Goal: Obtain resource: Obtain resource

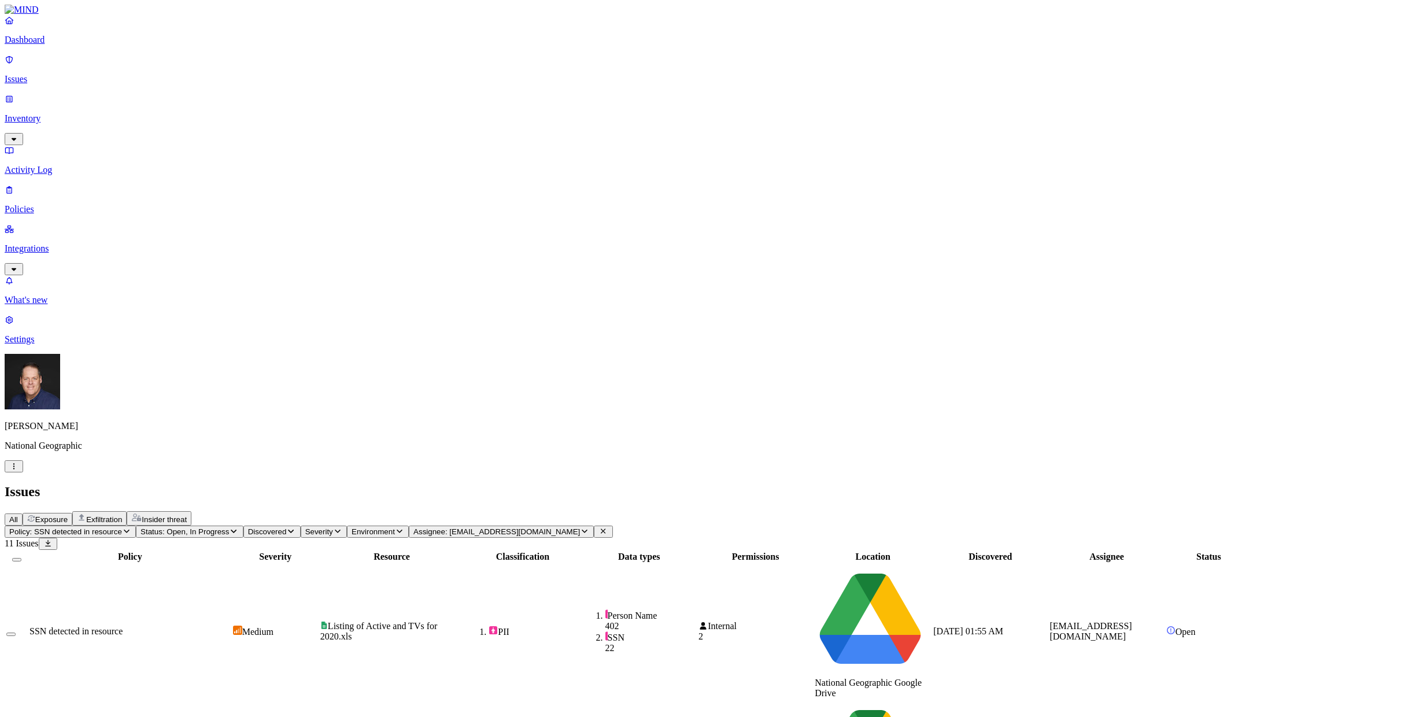
click at [64, 113] on p "Inventory" at bounding box center [706, 118] width 1403 height 10
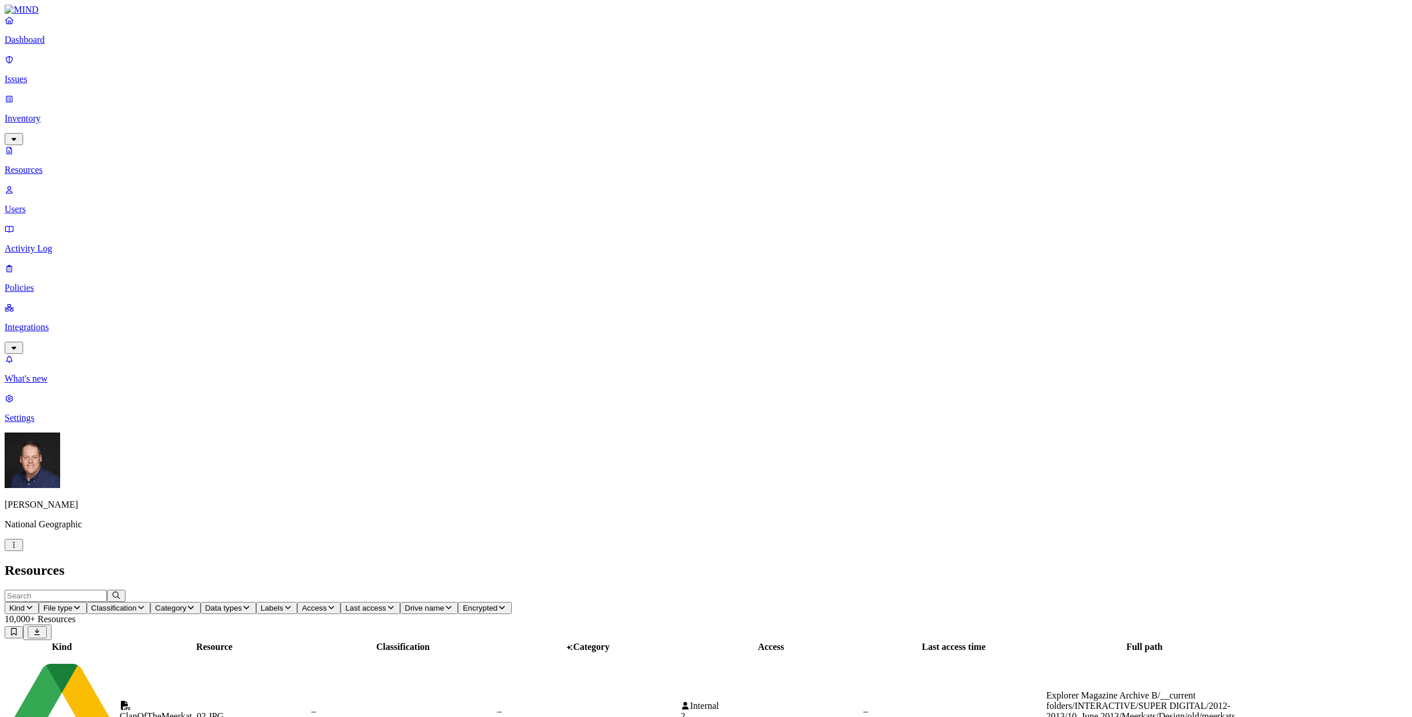
click at [68, 165] on p "Resources" at bounding box center [706, 170] width 1403 height 10
click at [107, 590] on input "text" at bounding box center [56, 596] width 102 height 12
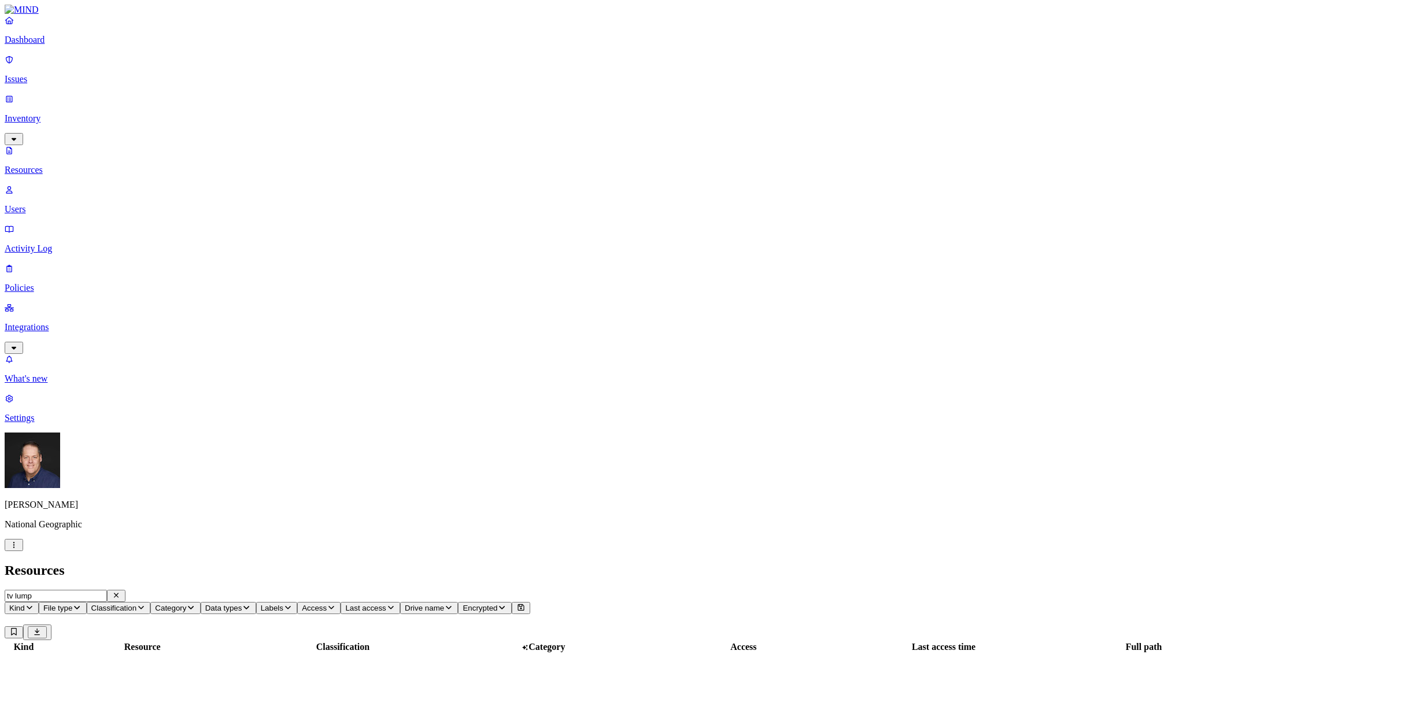
type input "tv lump"
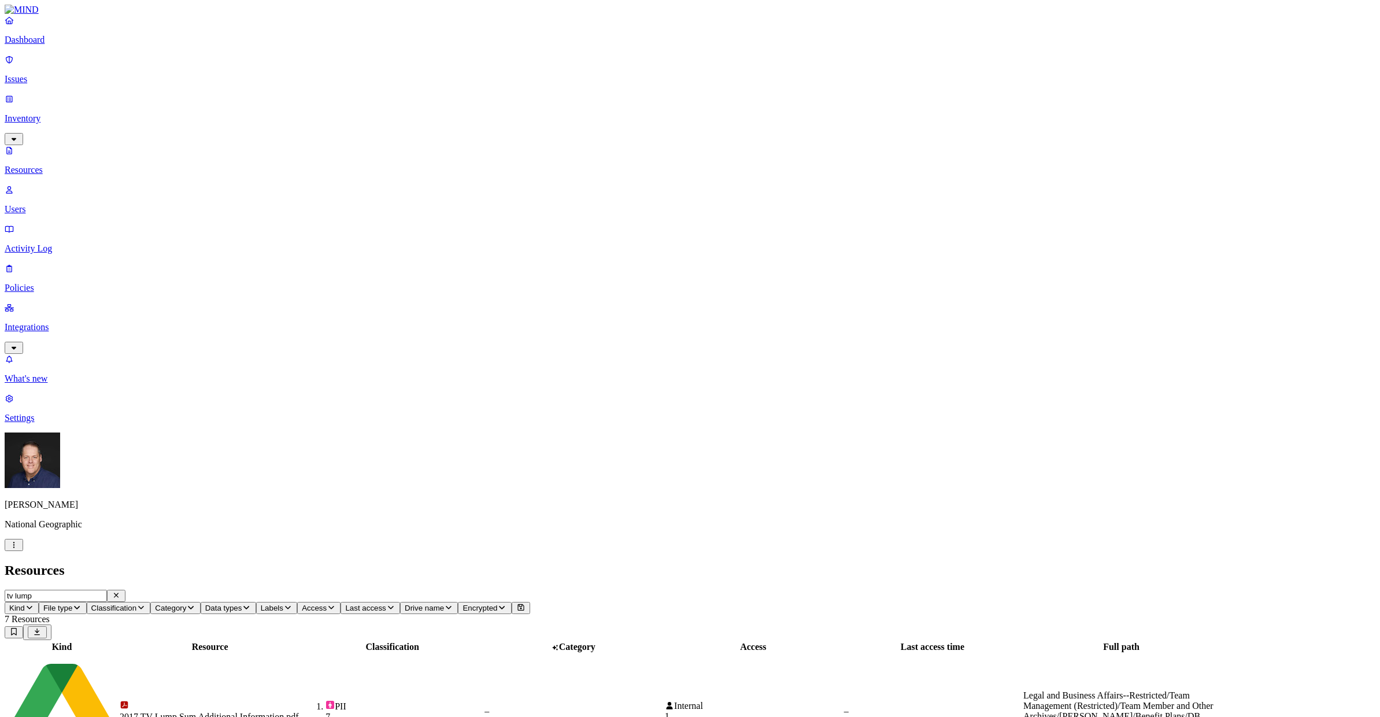
scroll to position [135, 0]
click at [444, 604] on span "Drive name" at bounding box center [424, 608] width 39 height 9
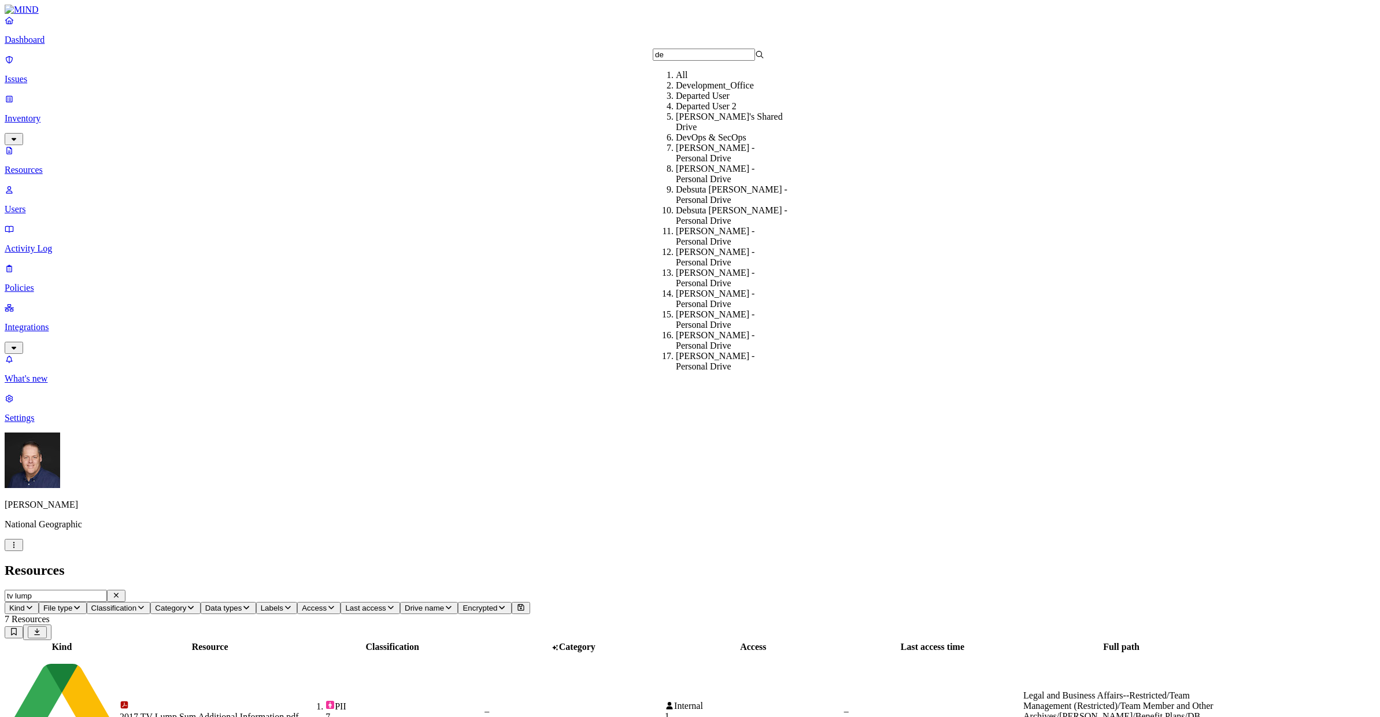
type input "deb"
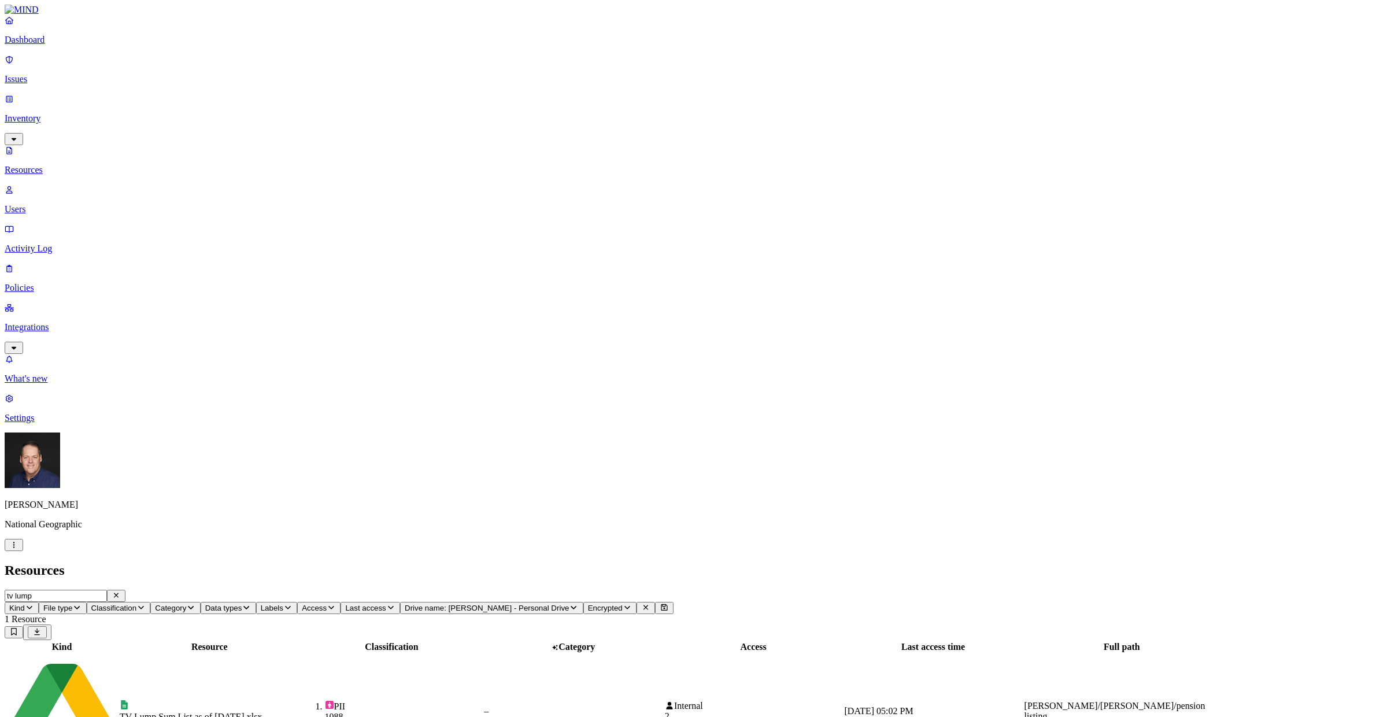
click at [265, 712] on div "TV Lump Sum List as of [DATE].xlsx" at bounding box center [210, 717] width 180 height 10
click at [121, 592] on icon "button" at bounding box center [116, 596] width 9 height 8
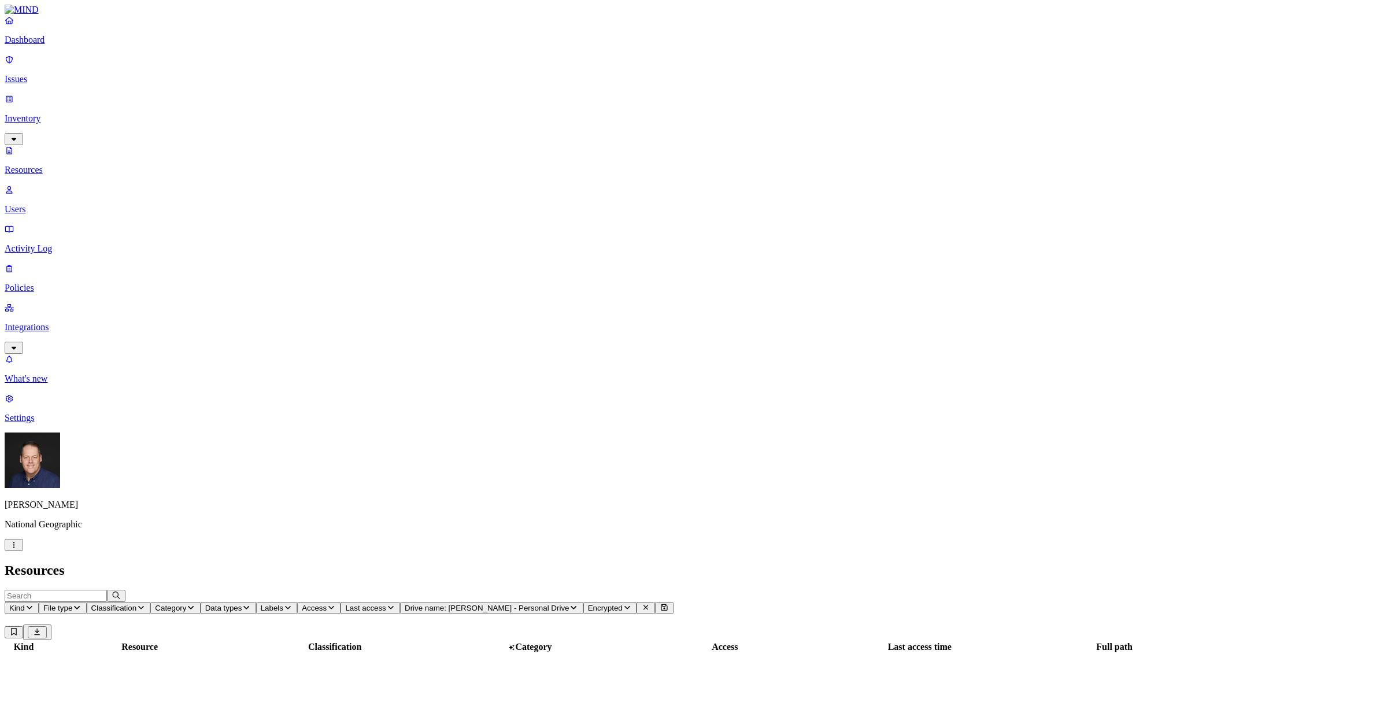
click at [327, 604] on span "Access" at bounding box center [314, 608] width 25 height 9
click at [600, 162] on span "Entire domains" at bounding box center [583, 172] width 31 height 20
click at [568, 147] on button "button" at bounding box center [572, 148] width 9 height 3
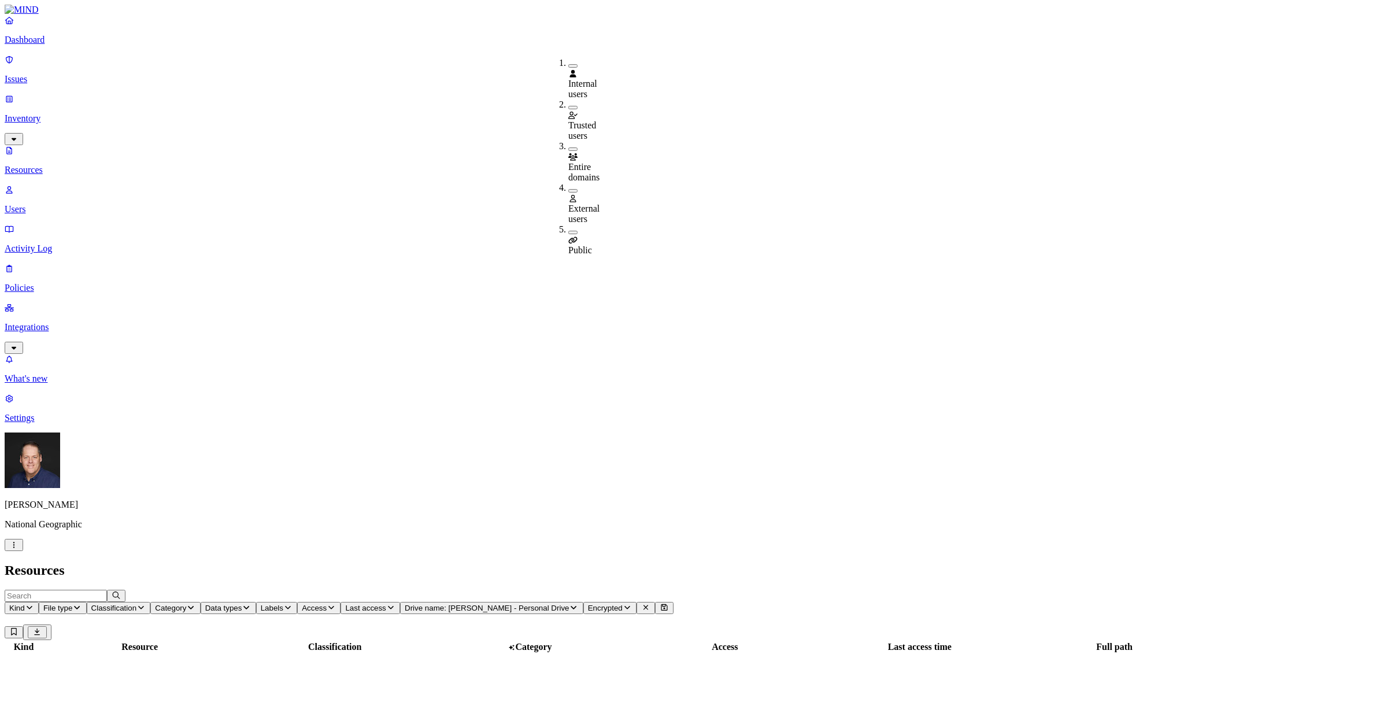
click at [633, 563] on h2 "Resources" at bounding box center [690, 571] width 1371 height 16
click at [336, 604] on icon "button" at bounding box center [331, 608] width 9 height 8
click at [568, 147] on button "button" at bounding box center [572, 148] width 9 height 3
click at [382, 604] on span "Access: Entire domains" at bounding box center [342, 608] width 80 height 9
click at [604, 563] on h2 "Resources" at bounding box center [690, 571] width 1371 height 16
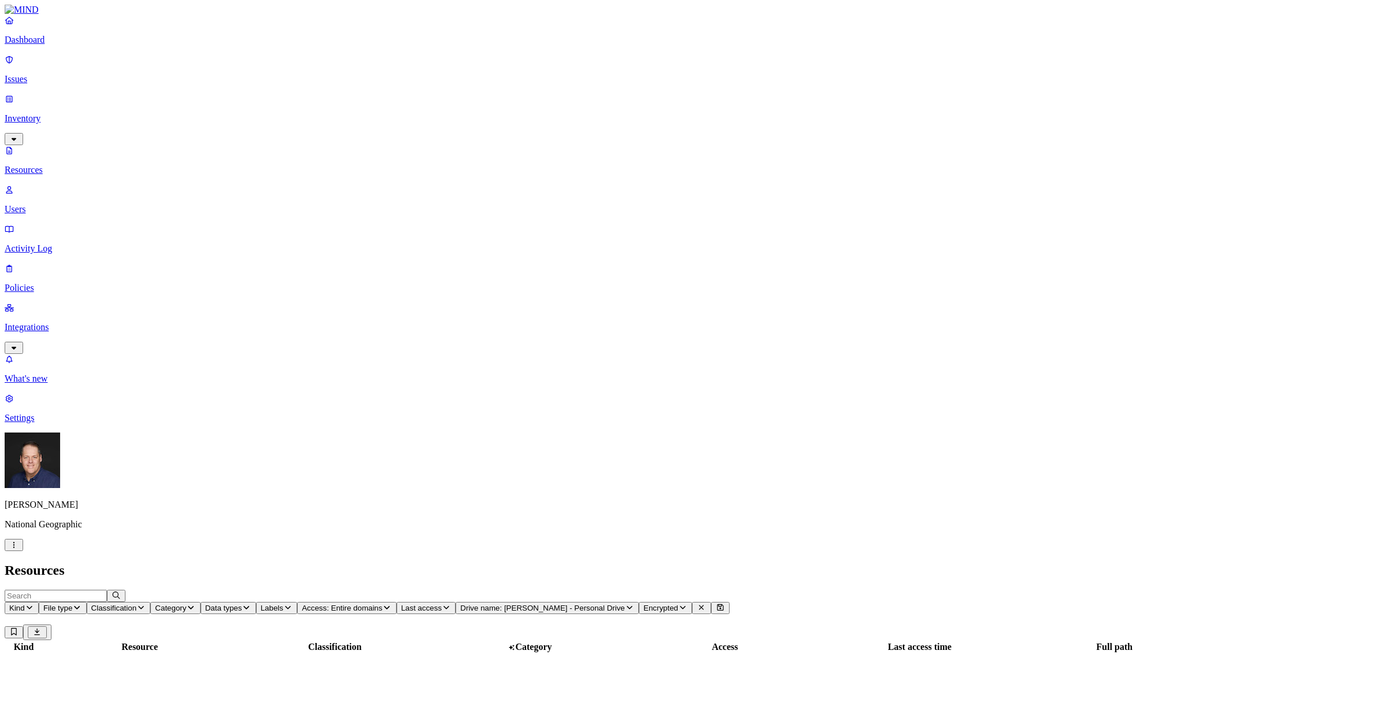
click at [692, 602] on button "Encrypted" at bounding box center [665, 608] width 53 height 12
click at [442, 604] on span "Last access" at bounding box center [421, 608] width 40 height 9
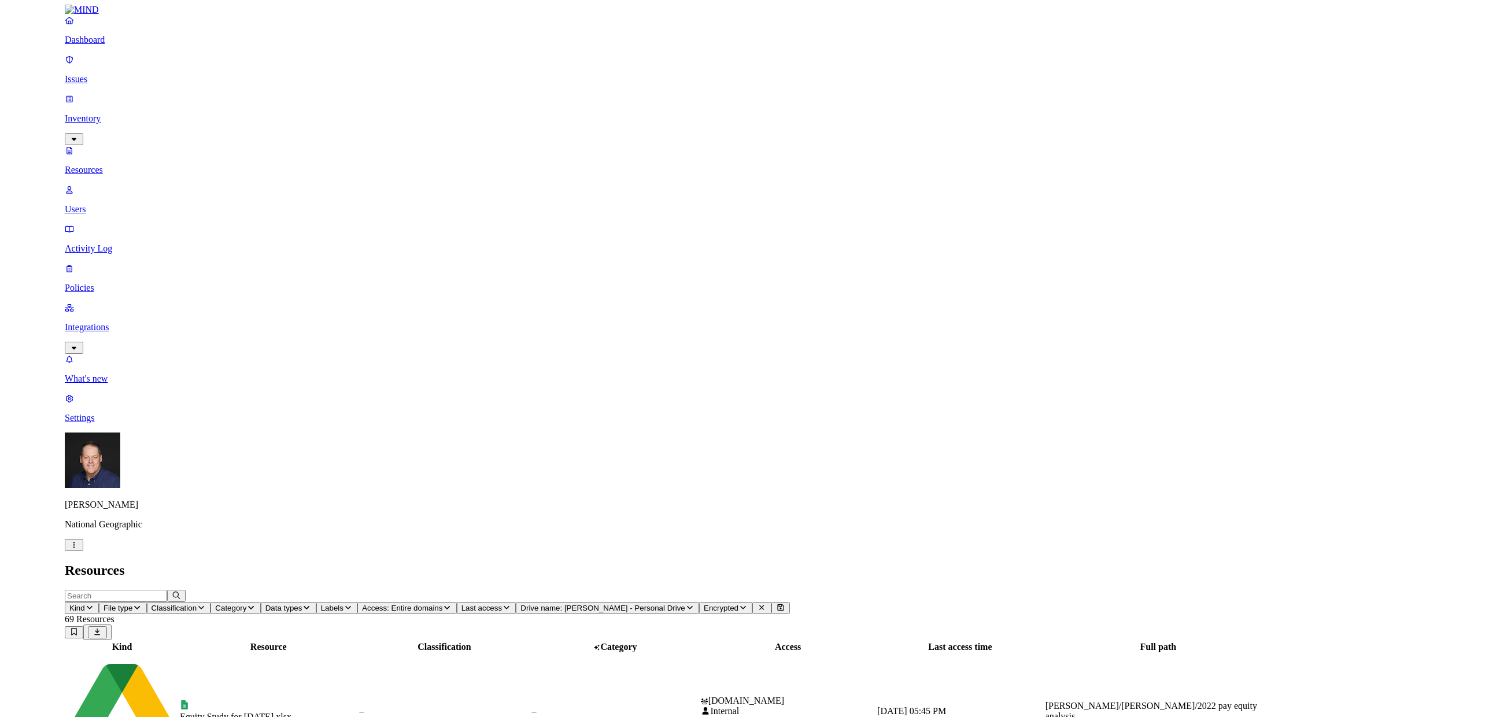
scroll to position [89, 0]
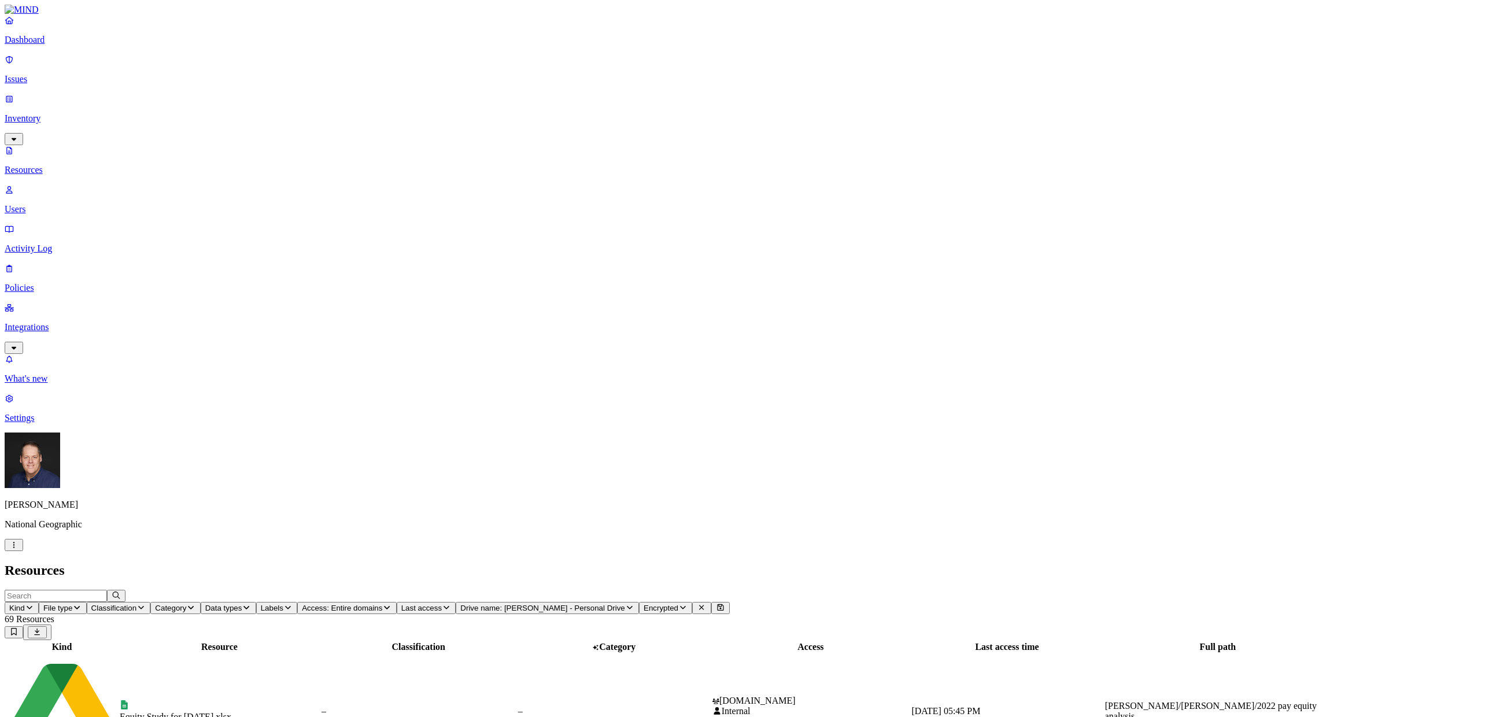
click at [242, 604] on span "Data types" at bounding box center [223, 608] width 37 height 9
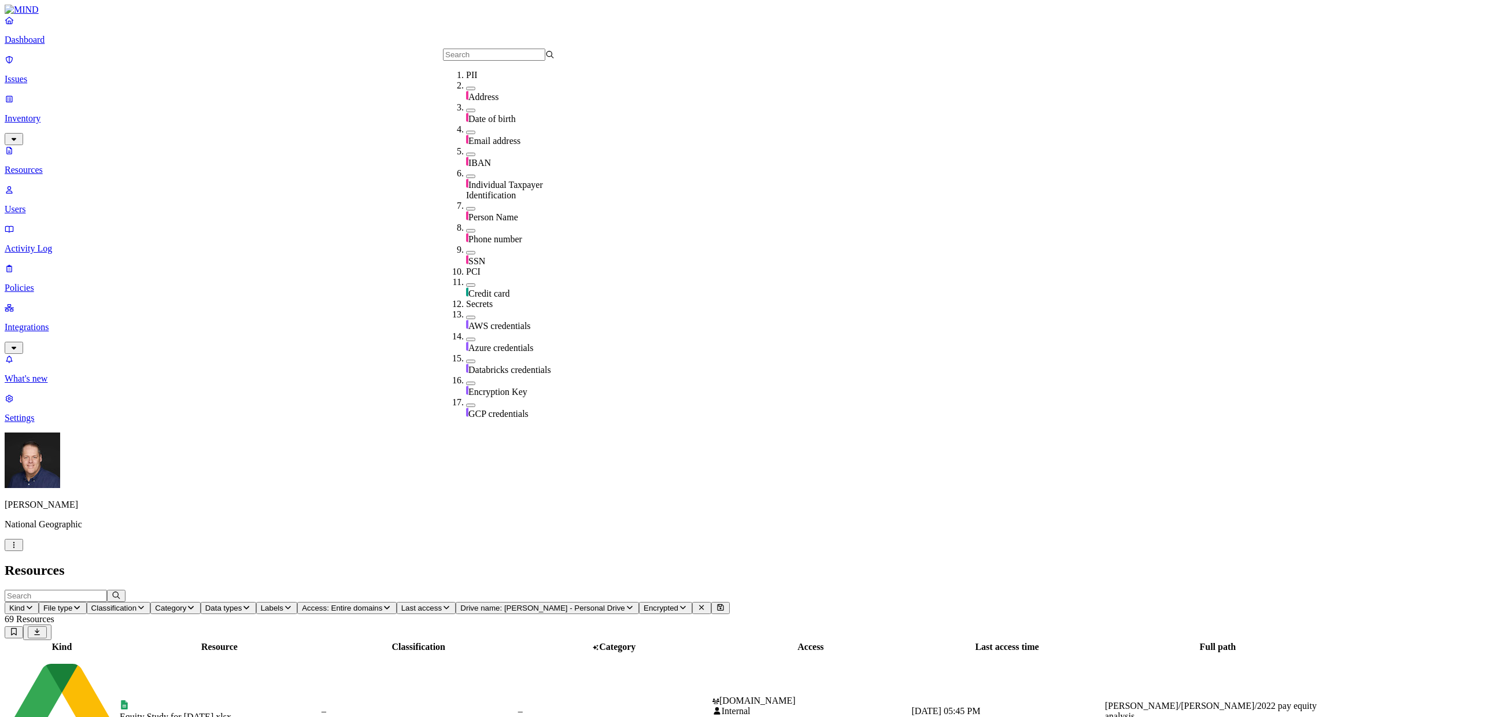
click at [466, 90] on button "button" at bounding box center [470, 88] width 9 height 3
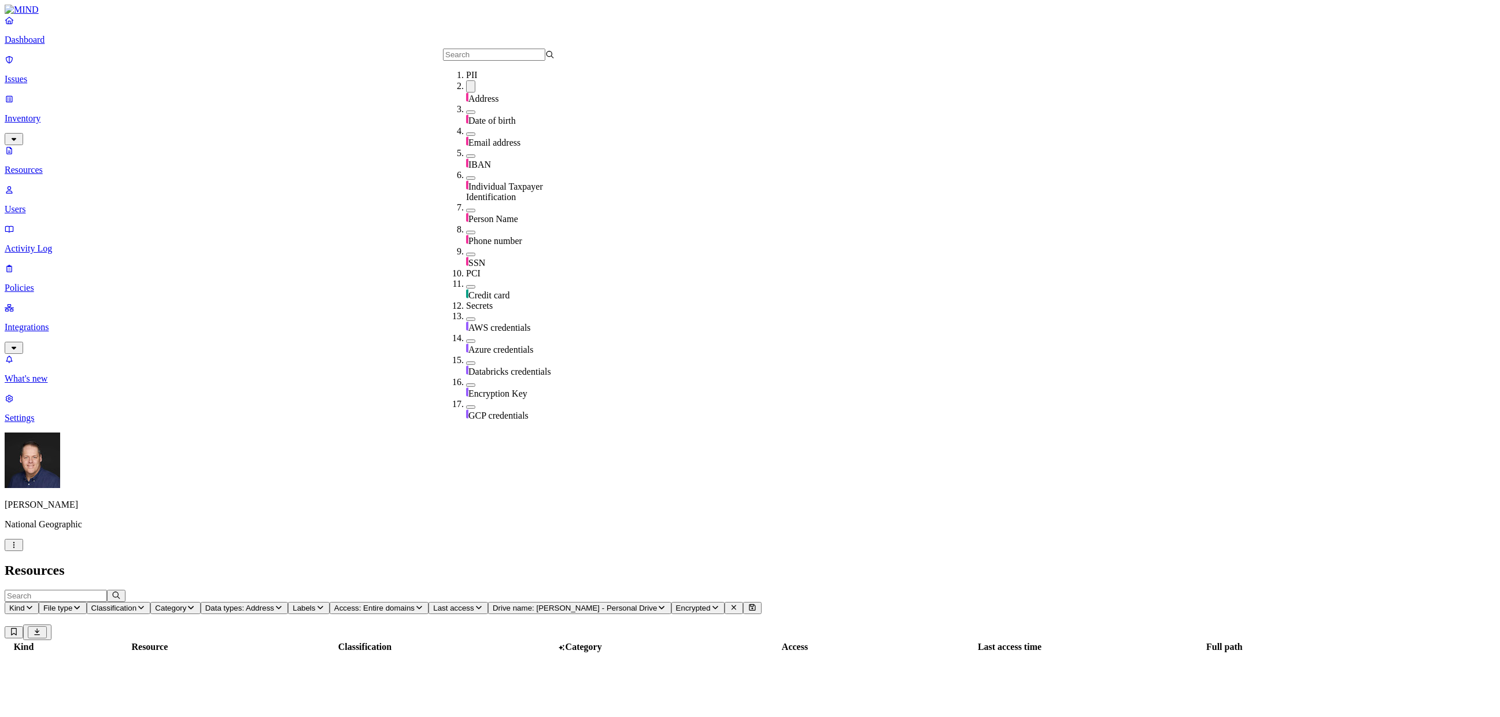
click at [466, 114] on button "button" at bounding box center [470, 111] width 9 height 3
click at [466, 136] on button "button" at bounding box center [470, 133] width 9 height 3
click at [466, 158] on button "button" at bounding box center [470, 155] width 9 height 3
click at [466, 180] on button "button" at bounding box center [470, 177] width 9 height 3
click at [466, 202] on div "Person Name" at bounding box center [522, 213] width 112 height 22
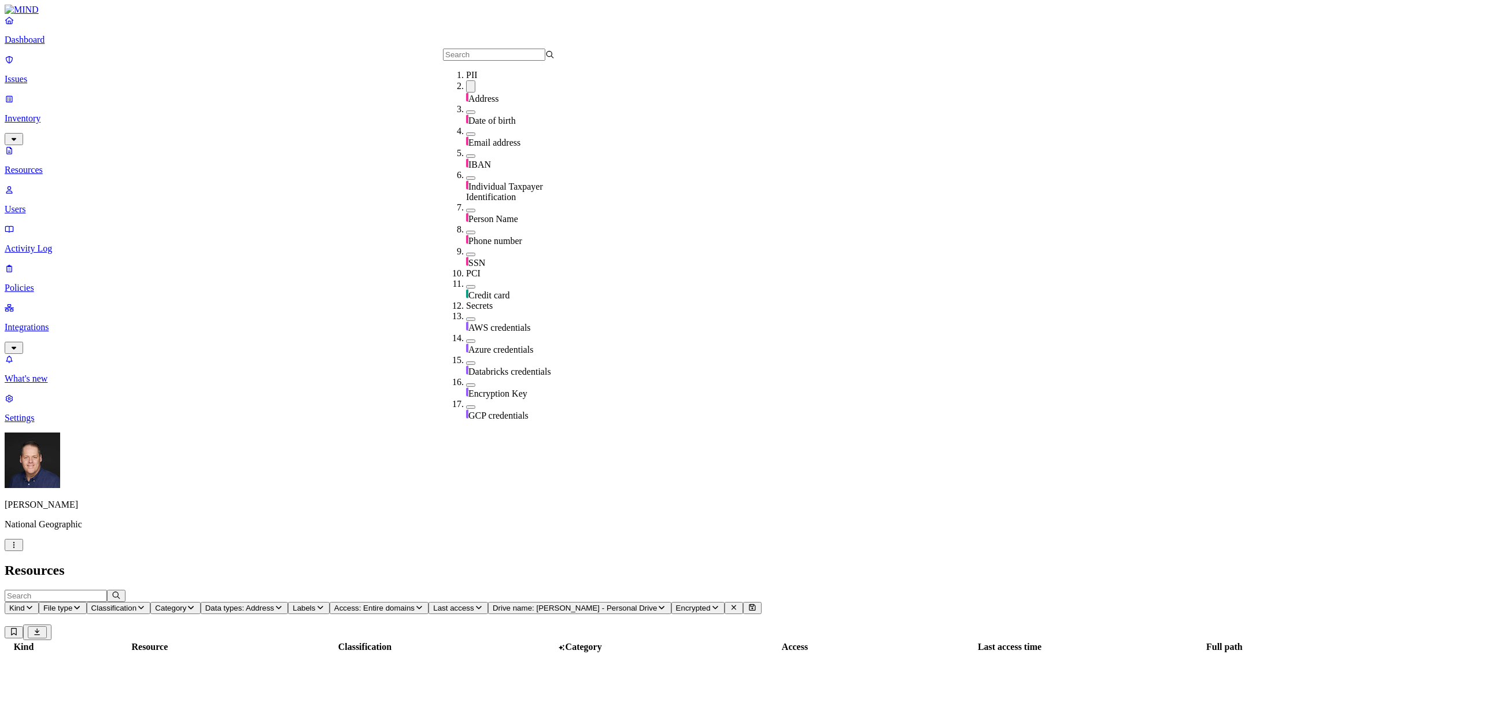
click at [466, 224] on div "Phone number" at bounding box center [522, 235] width 112 height 22
click at [466, 253] on button "button" at bounding box center [470, 254] width 9 height 3
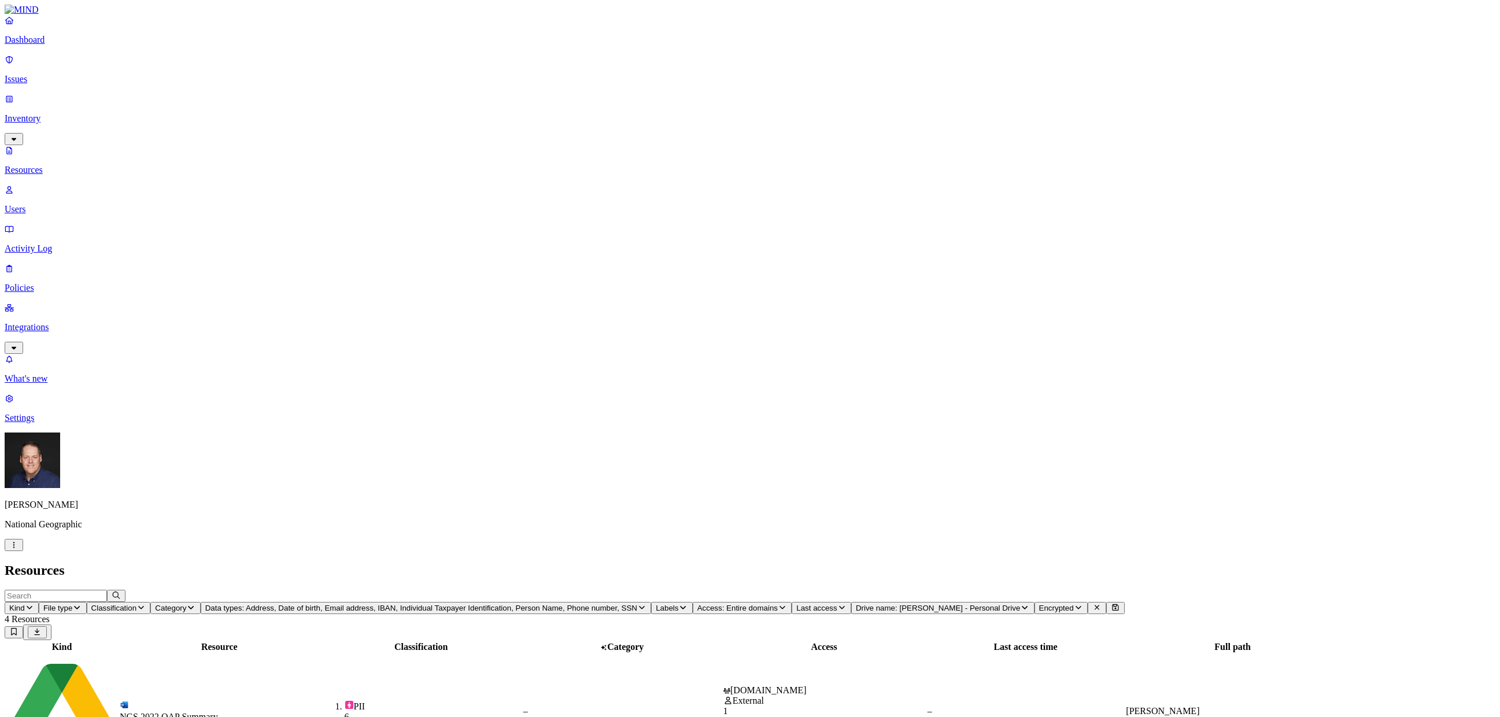
click at [216, 712] on div "NGS 2022 OAP Summary" at bounding box center [219, 717] width 199 height 10
